Goal: Information Seeking & Learning: Learn about a topic

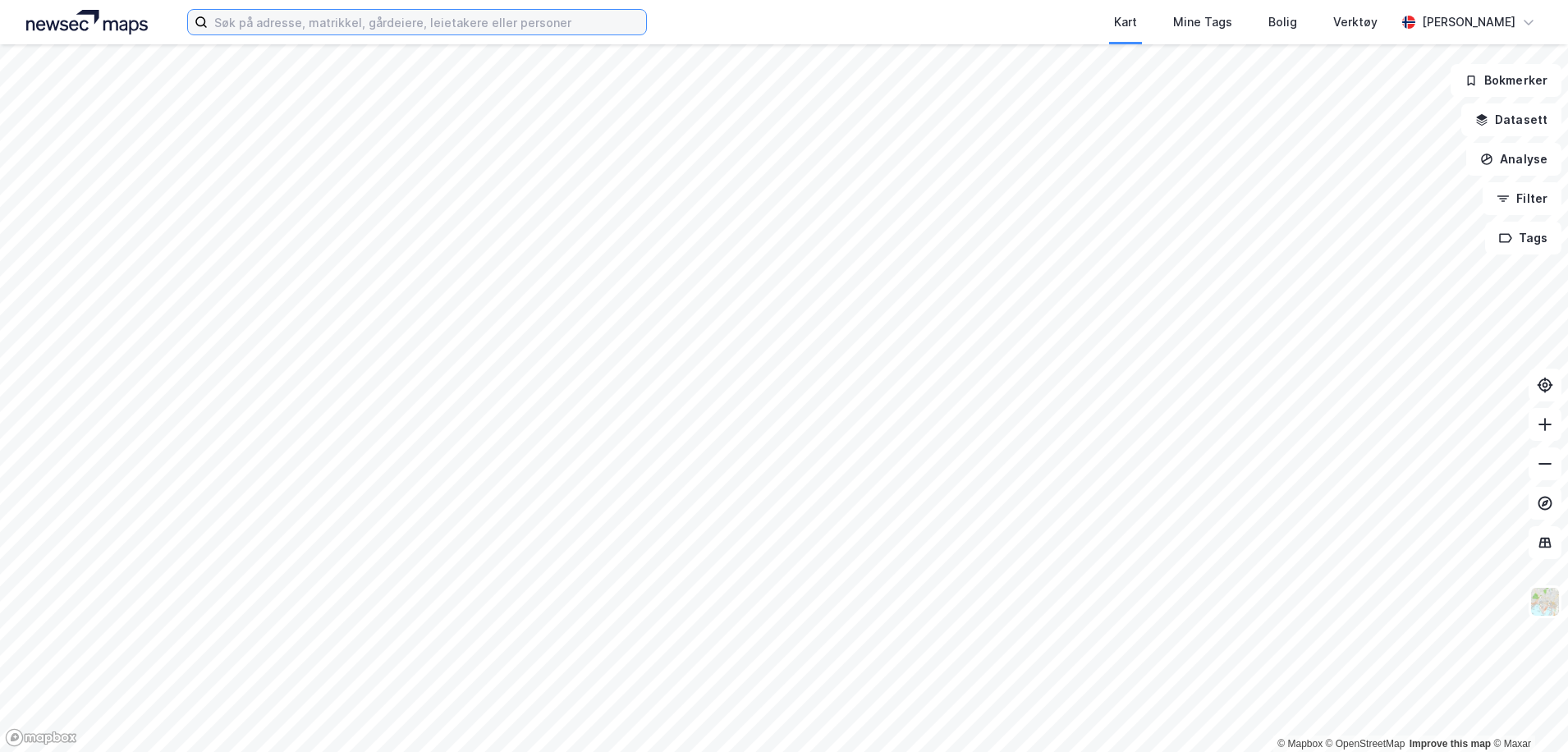
click at [290, 26] on input at bounding box center [426, 22] width 438 height 25
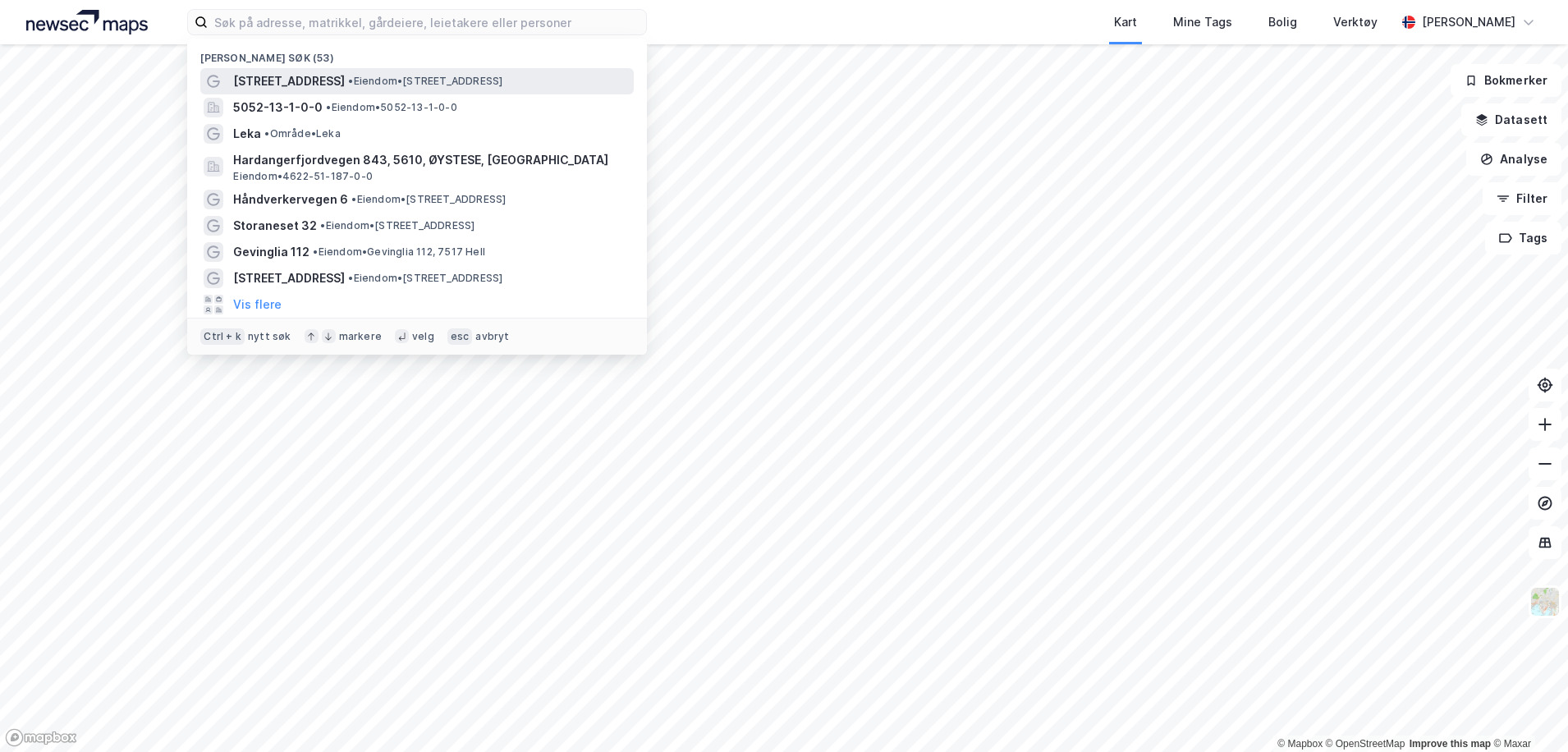
click at [299, 78] on span "[STREET_ADDRESS]" at bounding box center [288, 81] width 111 height 20
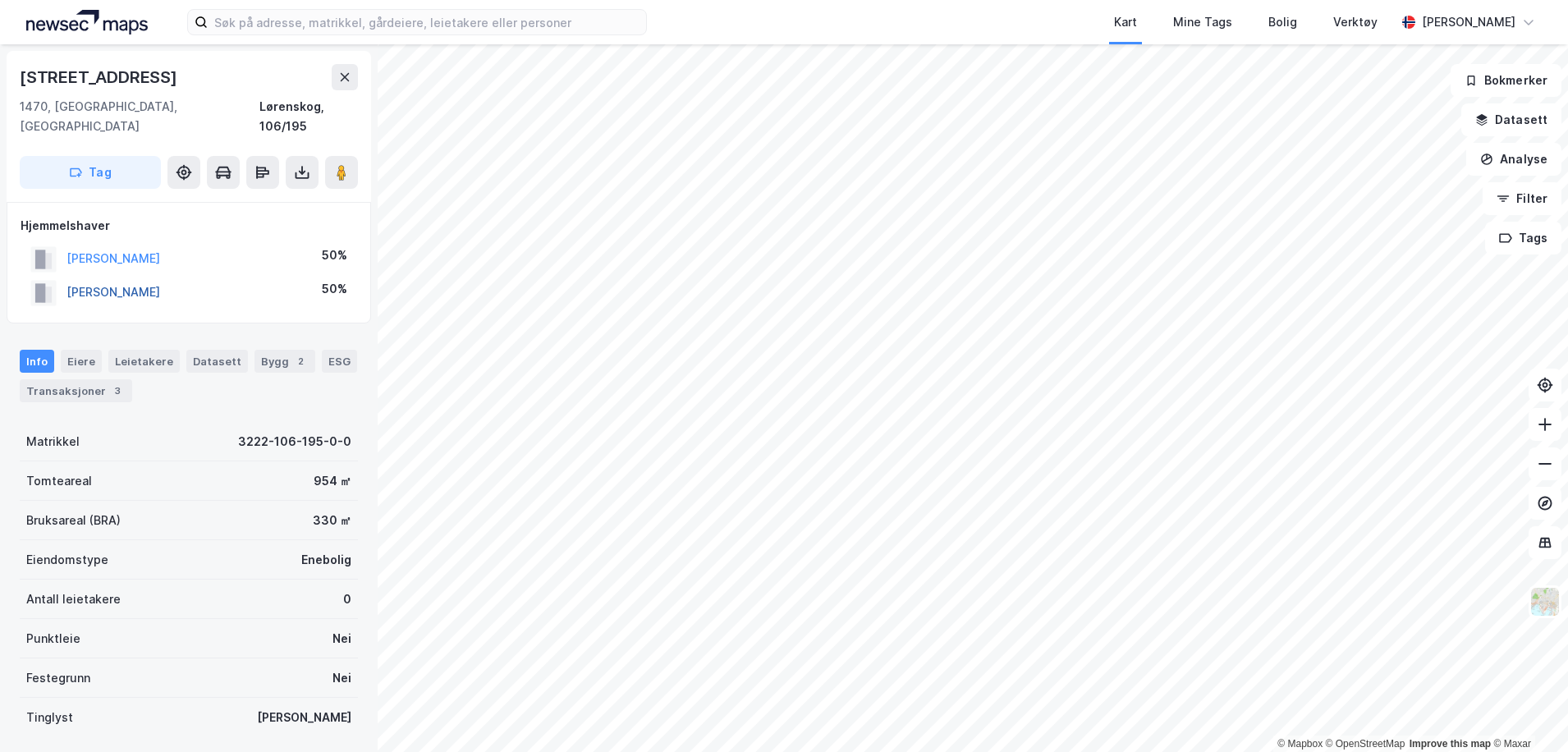
click at [0, 0] on button "[PERSON_NAME]" at bounding box center [0, 0] width 0 height 0
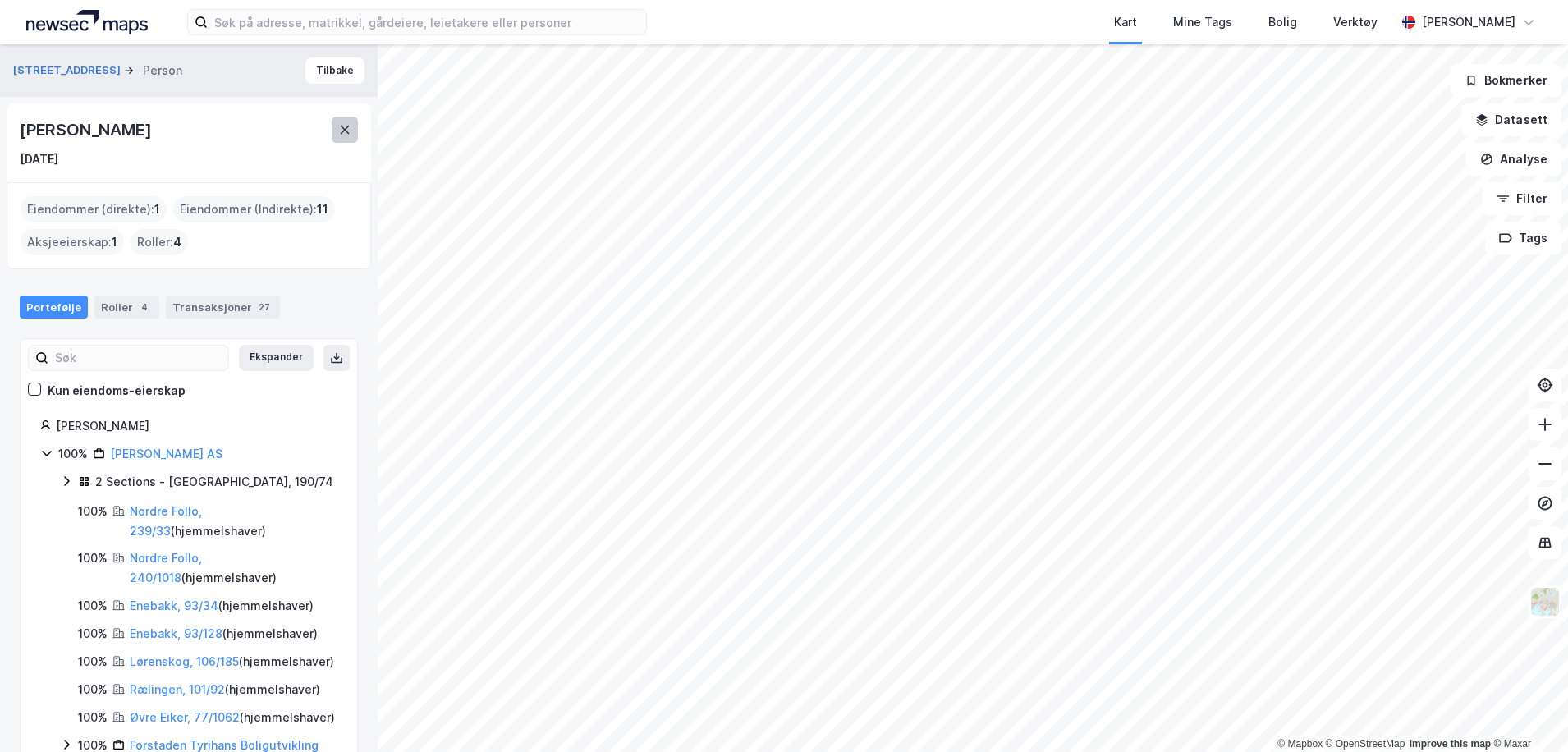
click at [340, 130] on icon at bounding box center [344, 129] width 13 height 13
